Goal: Task Accomplishment & Management: Manage account settings

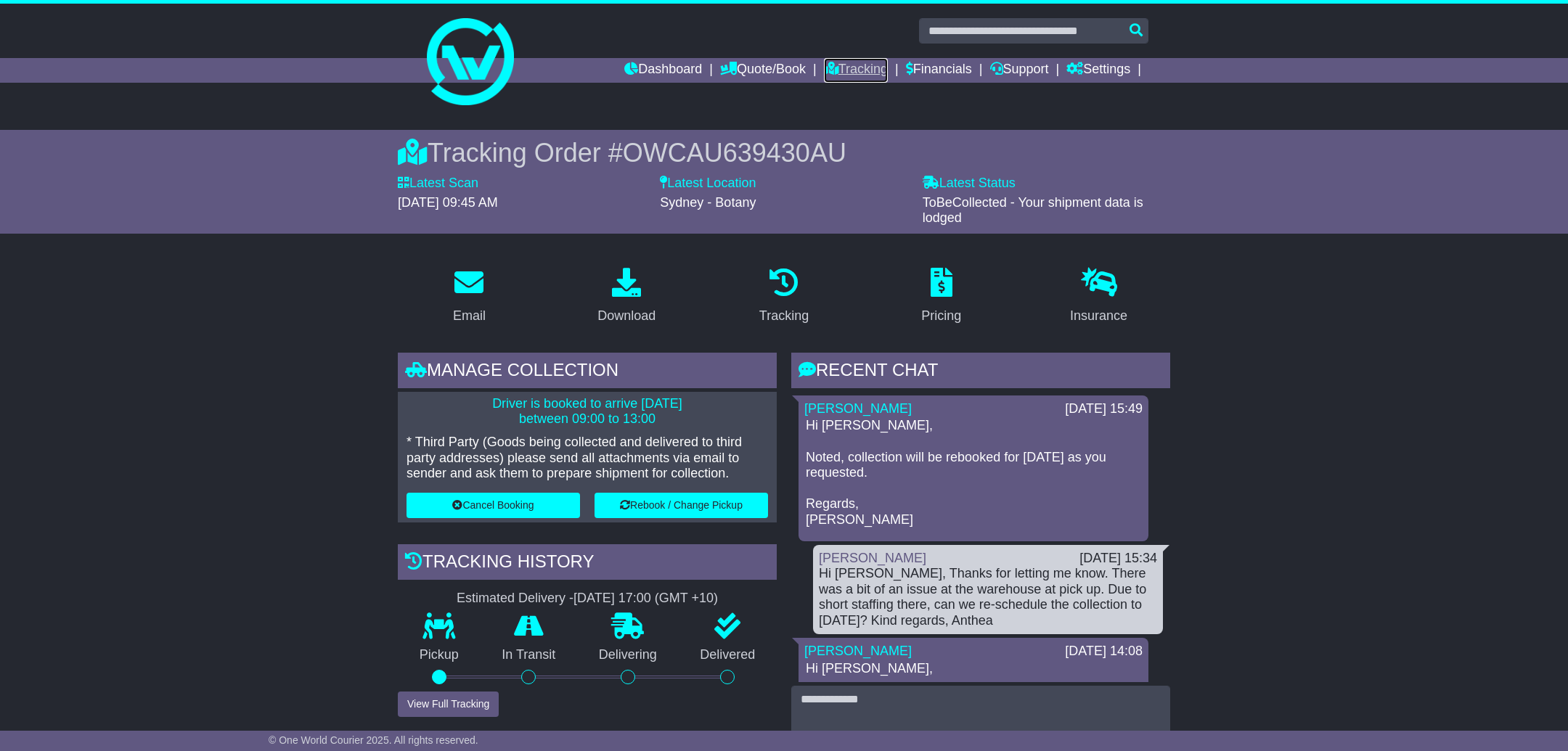
click at [864, 69] on link "Tracking" at bounding box center [856, 70] width 64 height 25
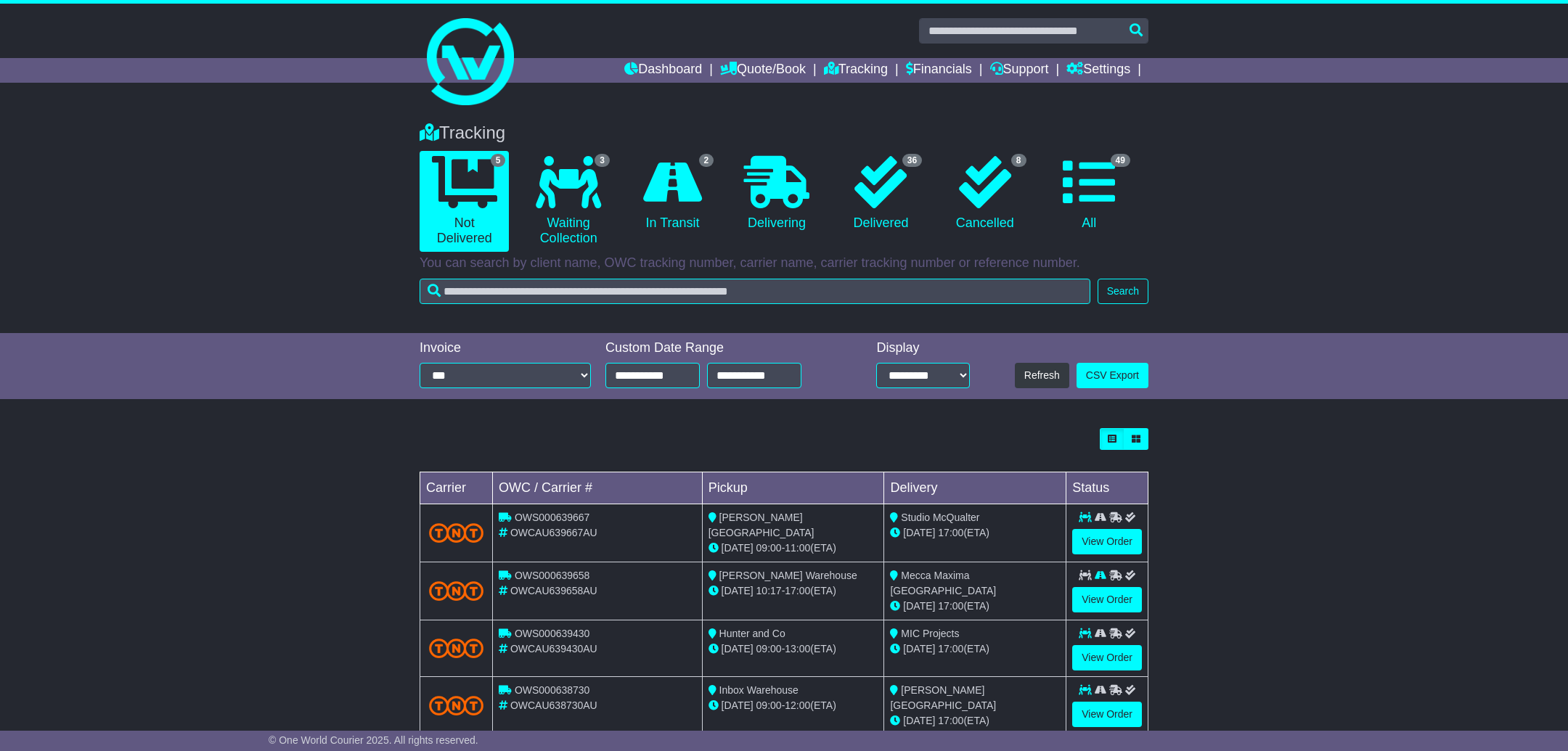
scroll to position [83, 0]
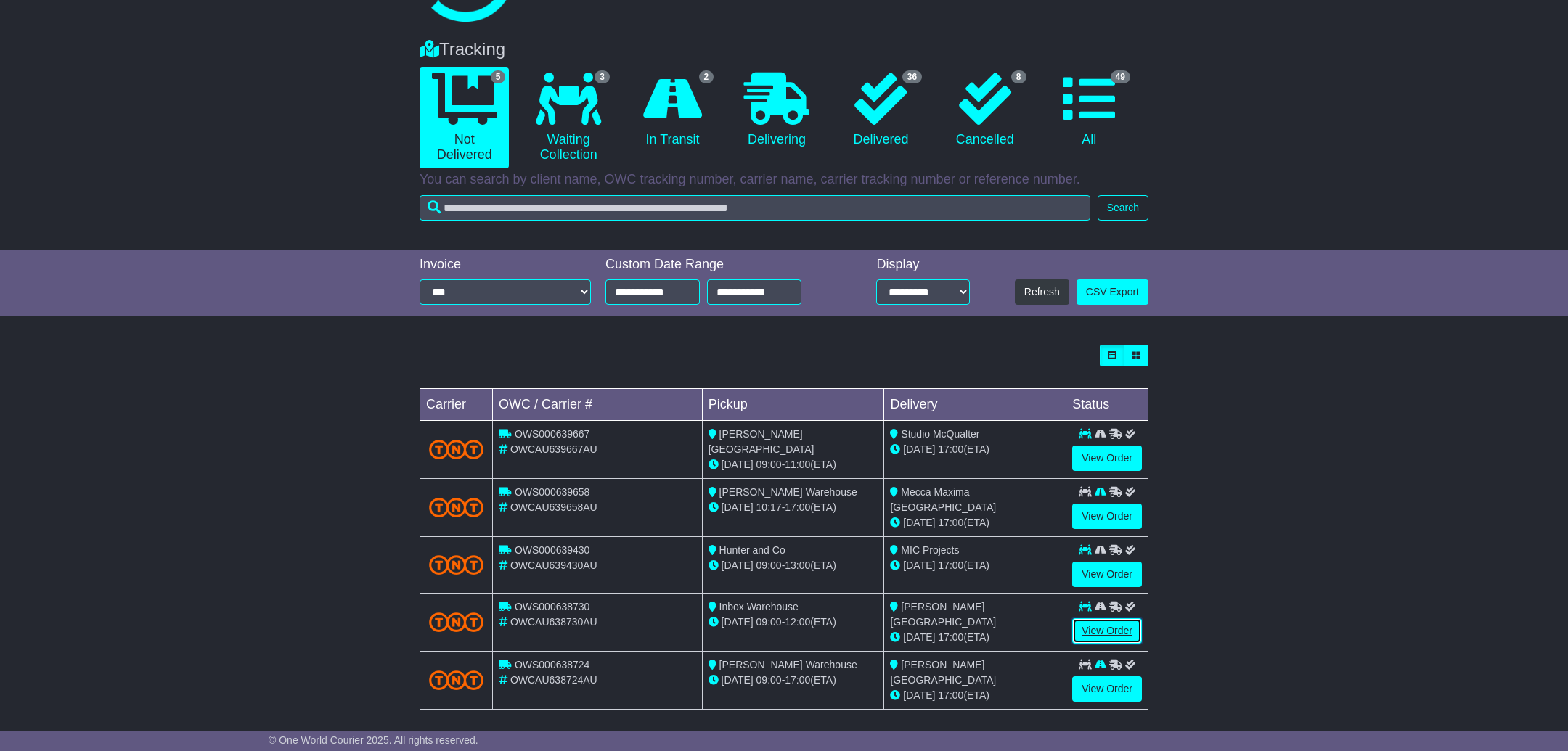
click at [1107, 628] on link "View Order" at bounding box center [1107, 631] width 70 height 25
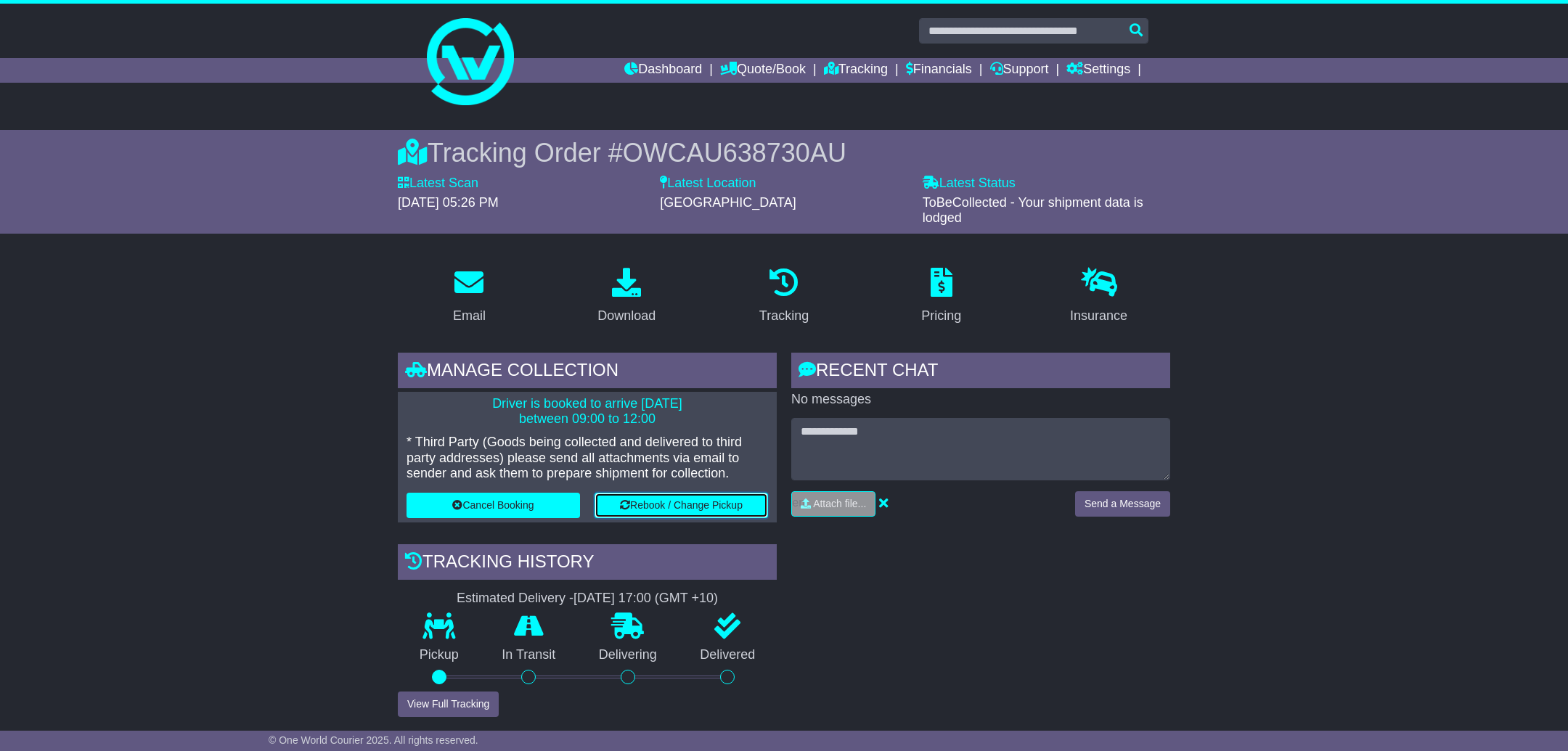
click at [668, 506] on button "Rebook / Change Pickup" at bounding box center [681, 506] width 173 height 25
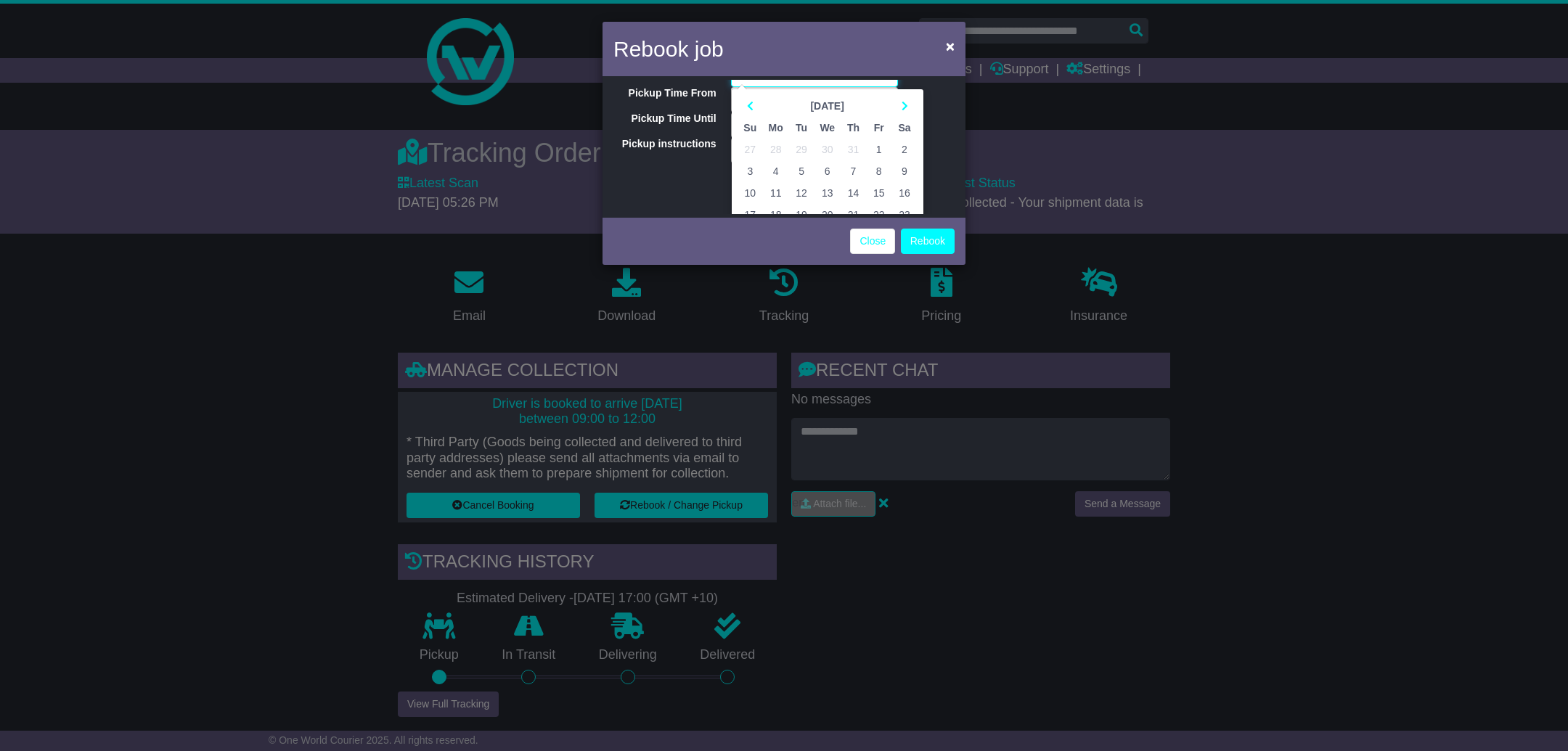
scroll to position [37, 0]
click at [902, 109] on icon at bounding box center [905, 108] width 6 height 10
click at [770, 114] on td "1" at bounding box center [776, 121] width 26 height 22
type input "**********"
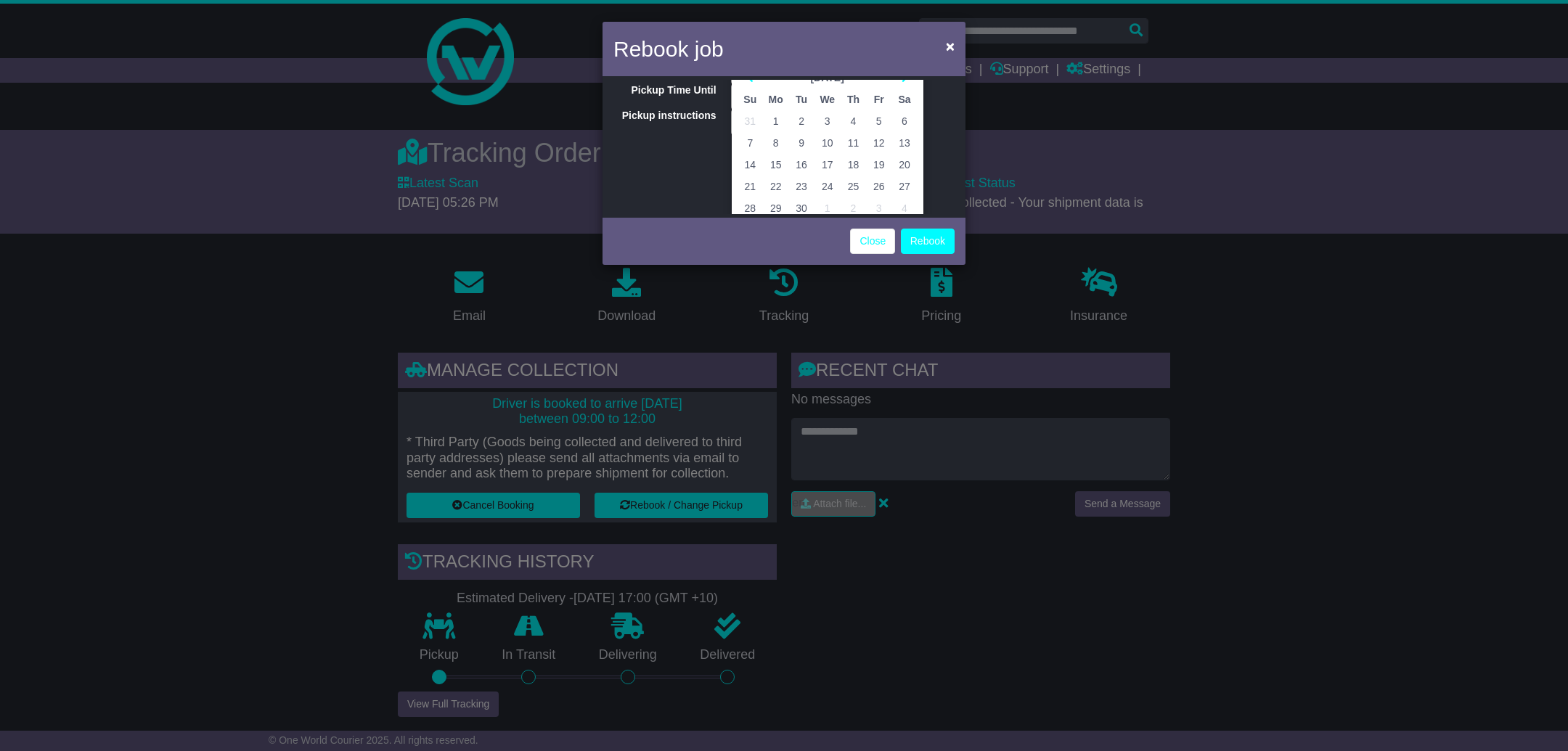
scroll to position [0, 0]
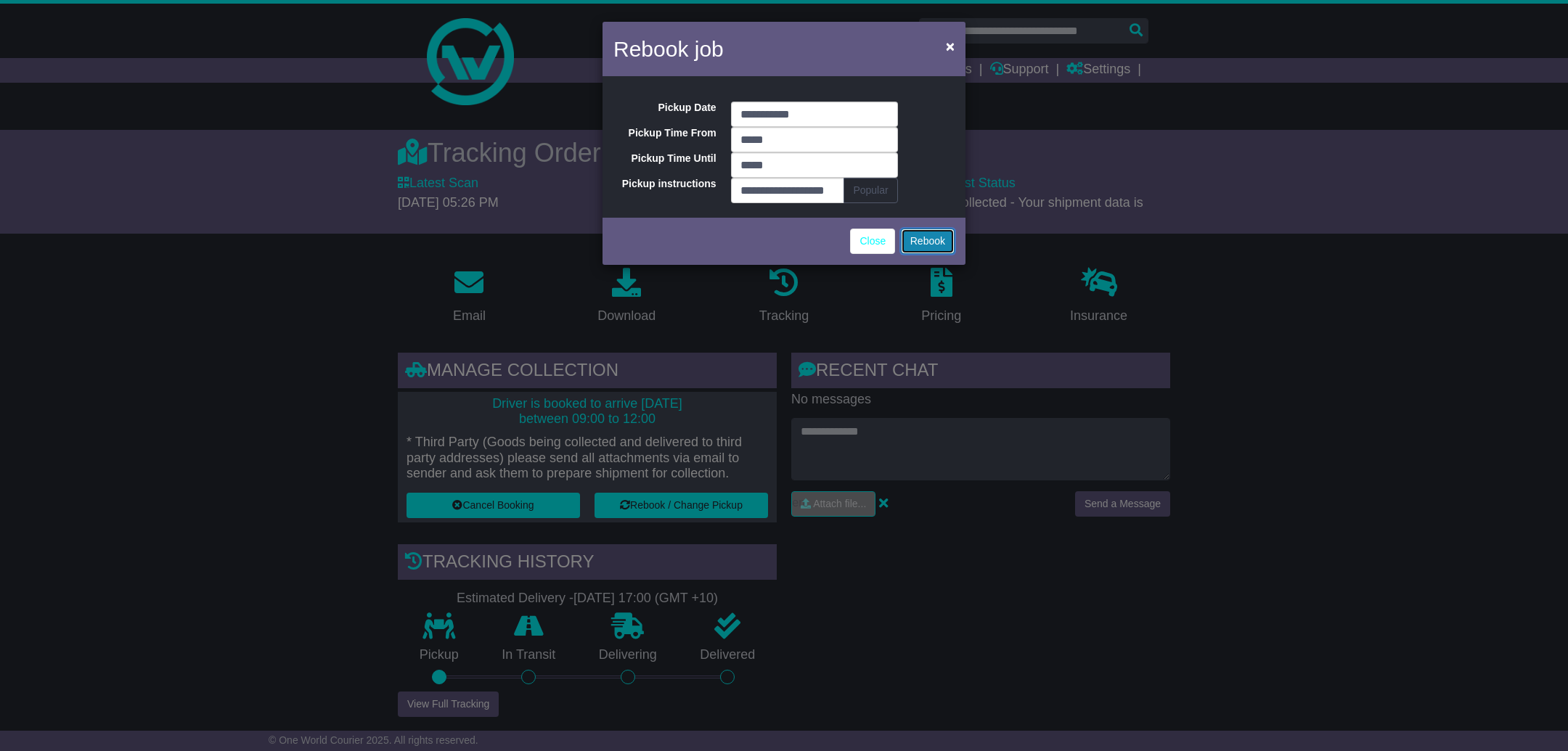
click at [929, 238] on button "Rebook" at bounding box center [928, 241] width 54 height 25
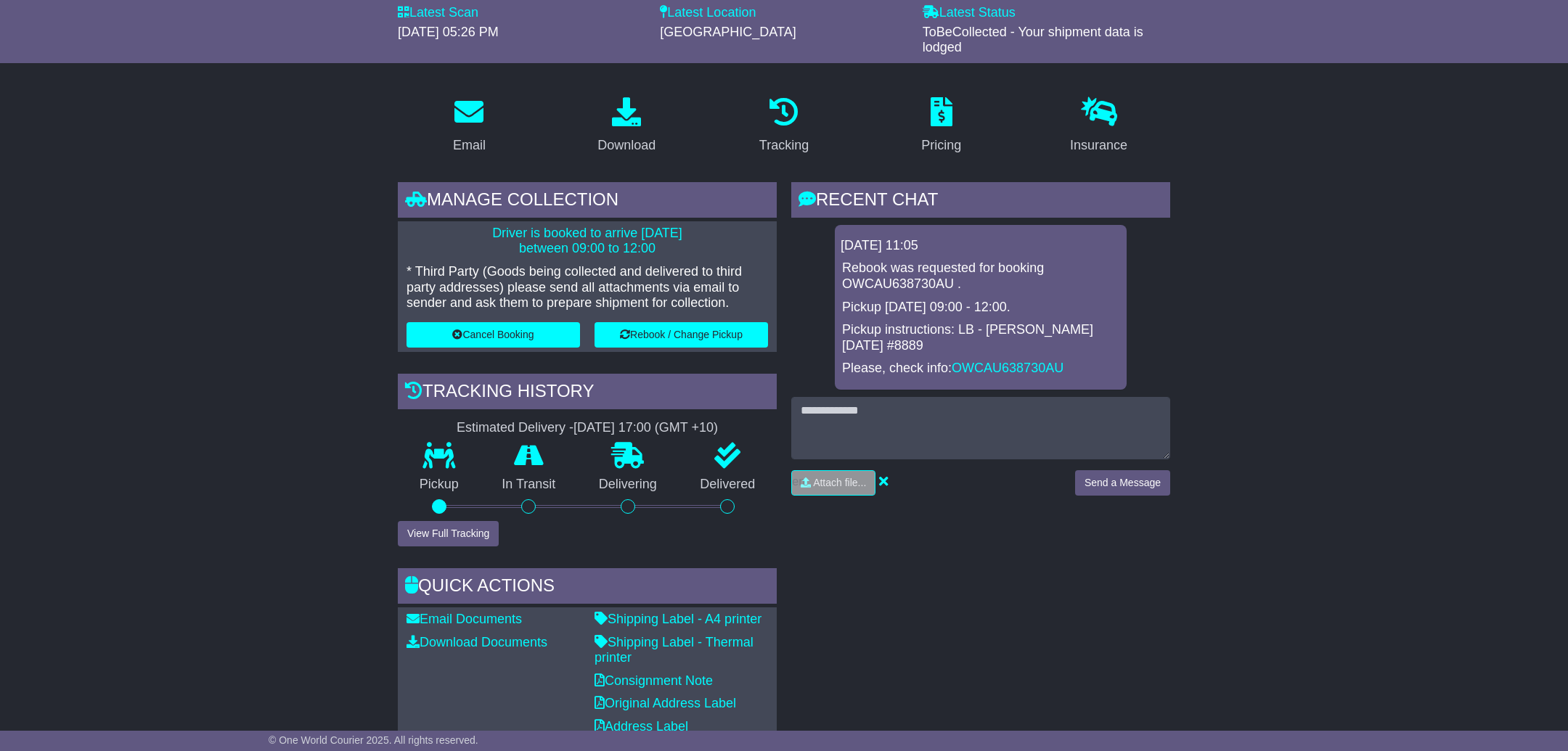
scroll to position [205, 0]
